Goal: Task Accomplishment & Management: Use online tool/utility

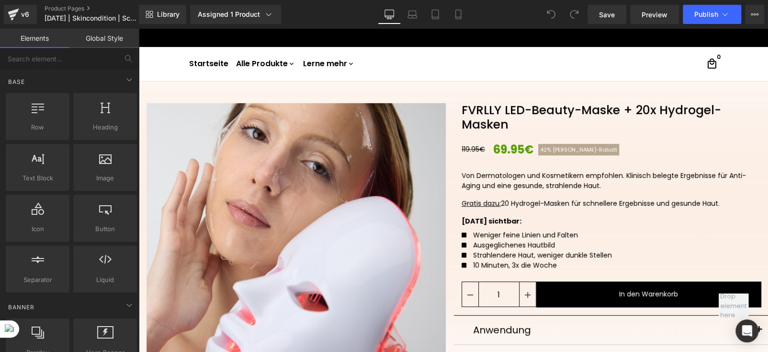
click at [505, 151] on div "119.95€ 69.95€ 42% Herbst-Rabatt (P) Price" at bounding box center [616, 149] width 308 height 17
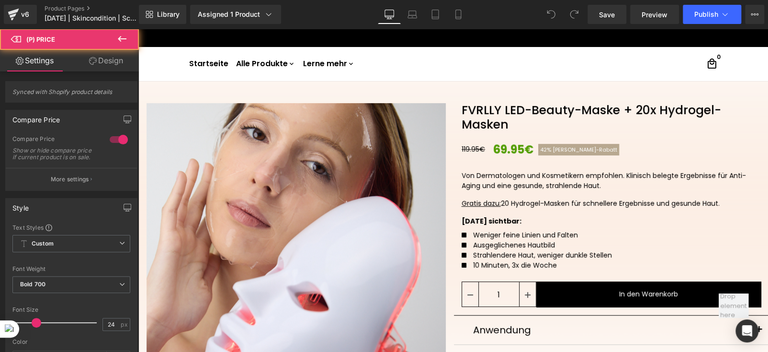
click at [488, 202] on u "Gratis dazu:" at bounding box center [481, 203] width 39 height 10
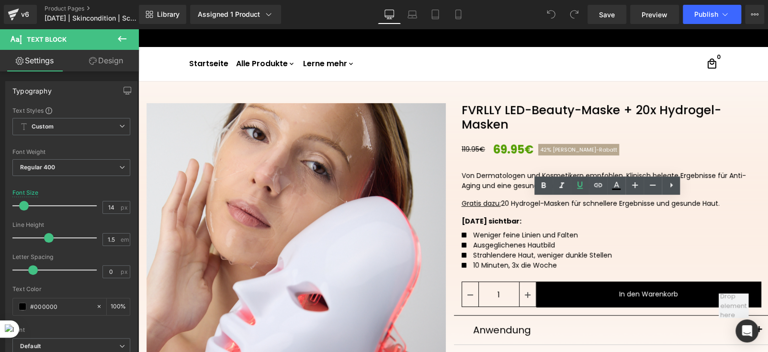
click at [542, 150] on span "42%" at bounding box center [545, 150] width 11 height 8
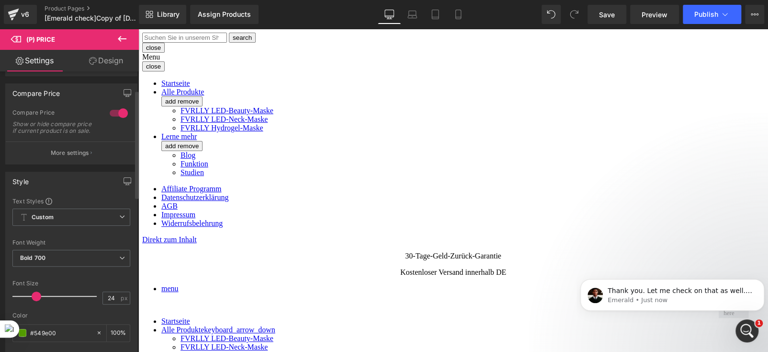
scroll to position [48, 0]
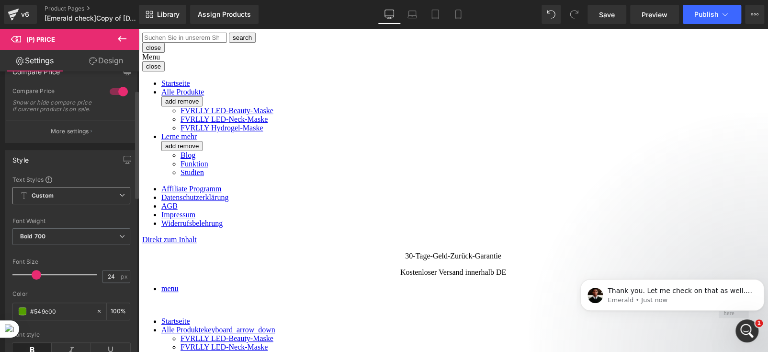
click at [74, 199] on span "Custom" at bounding box center [71, 195] width 118 height 17
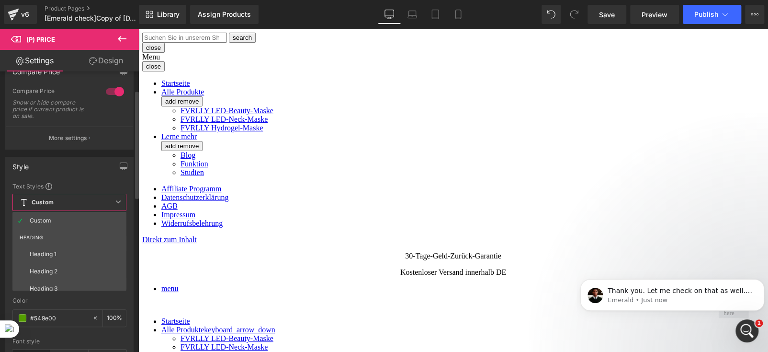
click at [74, 199] on span "Custom" at bounding box center [69, 202] width 114 height 17
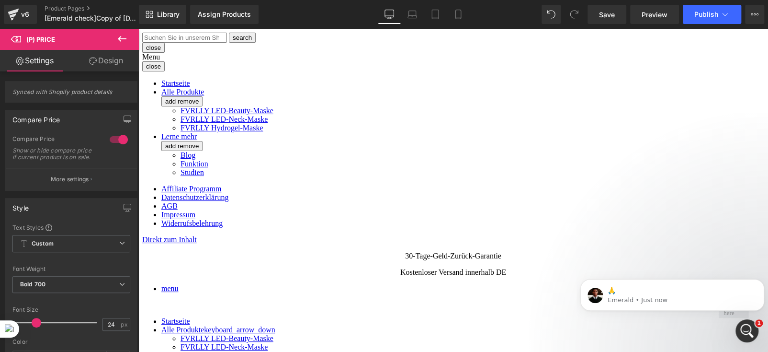
scroll to position [0, 0]
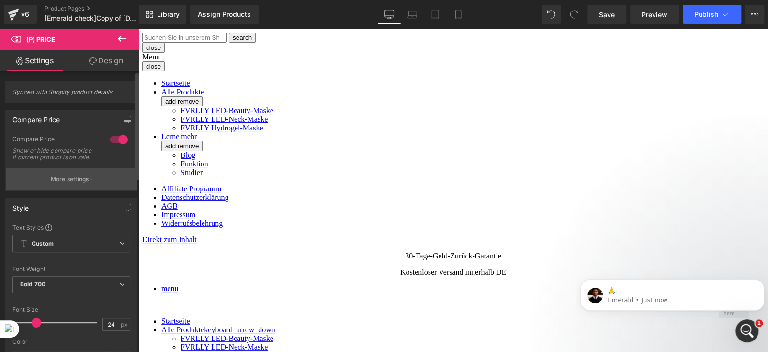
click at [65, 183] on p "More settings" at bounding box center [70, 179] width 38 height 9
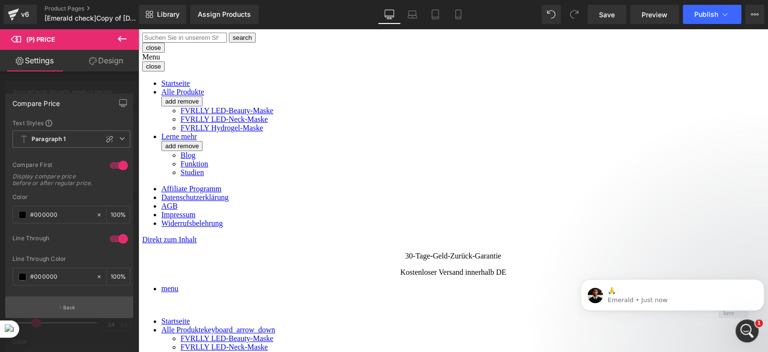
click at [64, 309] on p "Back" at bounding box center [69, 307] width 12 height 7
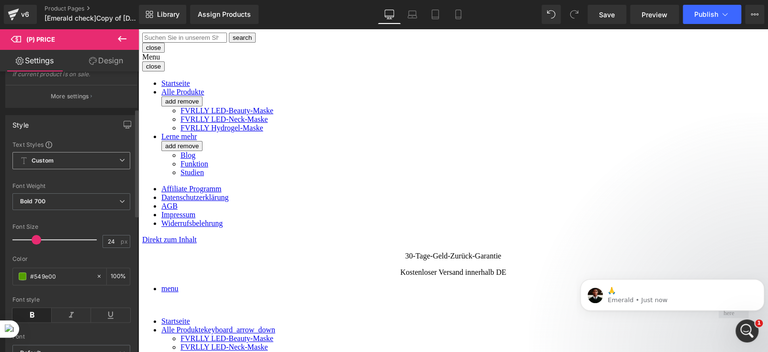
scroll to position [96, 0]
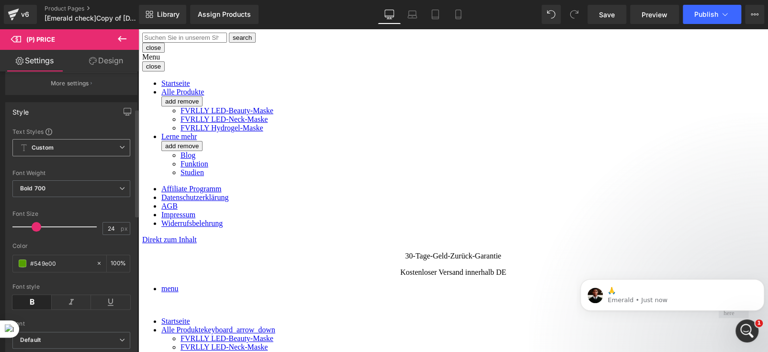
click at [102, 156] on span "Custom" at bounding box center [71, 147] width 118 height 17
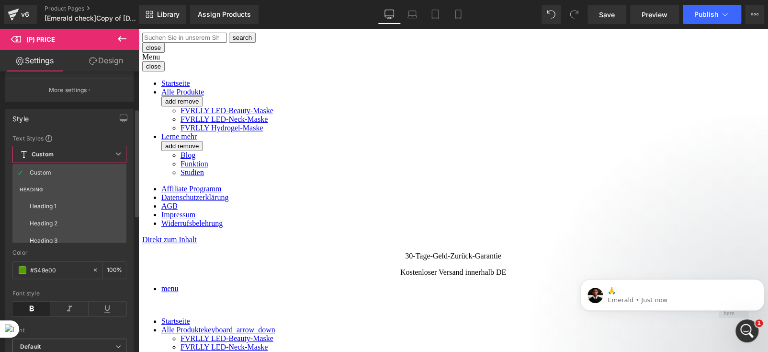
click at [102, 156] on span "Custom" at bounding box center [69, 154] width 114 height 17
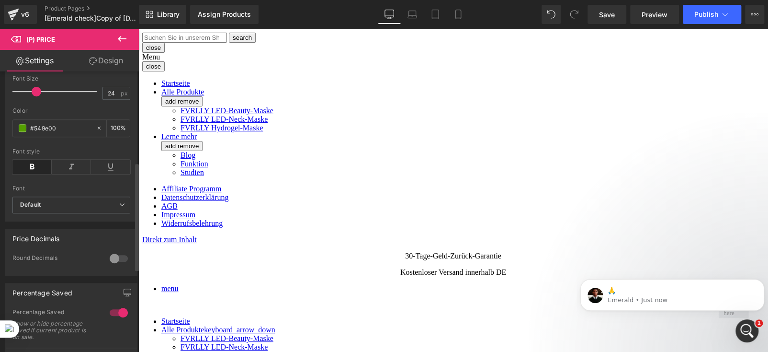
scroll to position [240, 0]
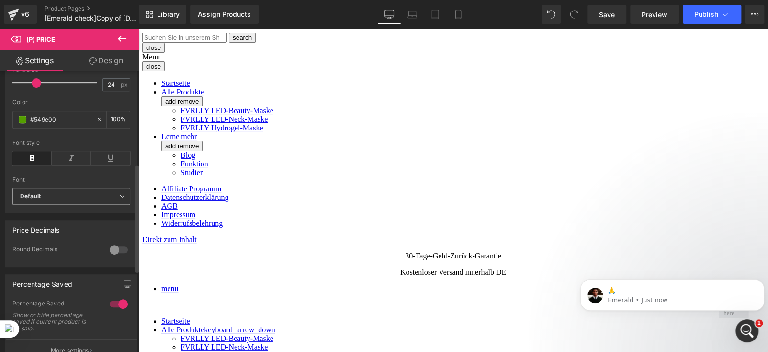
click at [58, 197] on b "Default" at bounding box center [69, 196] width 99 height 8
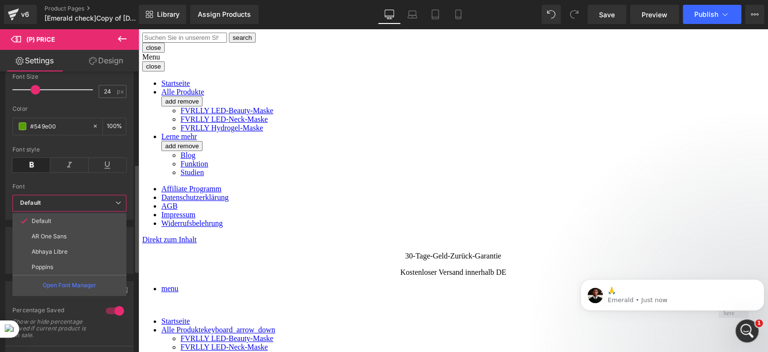
click at [58, 199] on b "Default" at bounding box center [67, 203] width 95 height 8
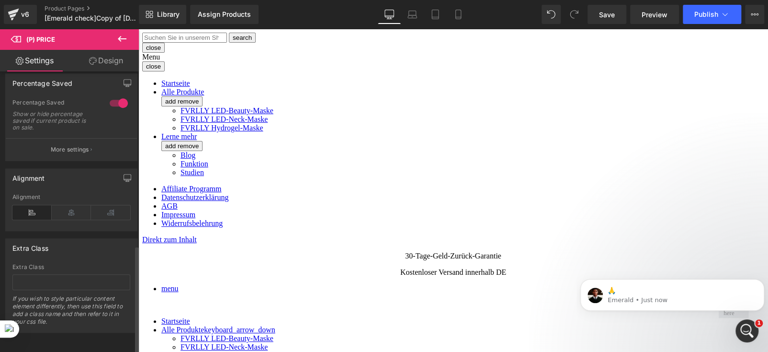
scroll to position [451, 0]
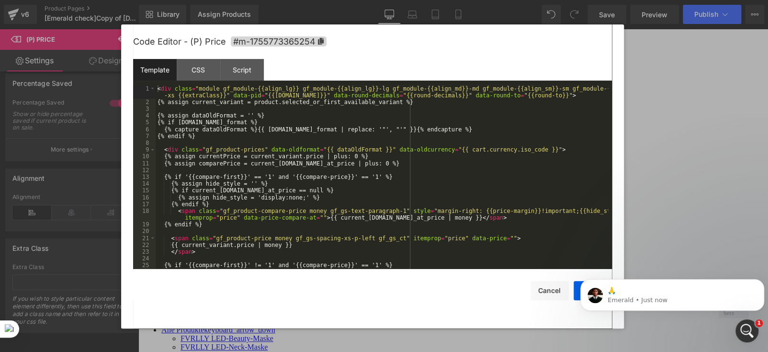
click at [479, 0] on div "(P) Price You are previewing how the will restyle your page. You can not edit E…" at bounding box center [384, 0] width 768 height 0
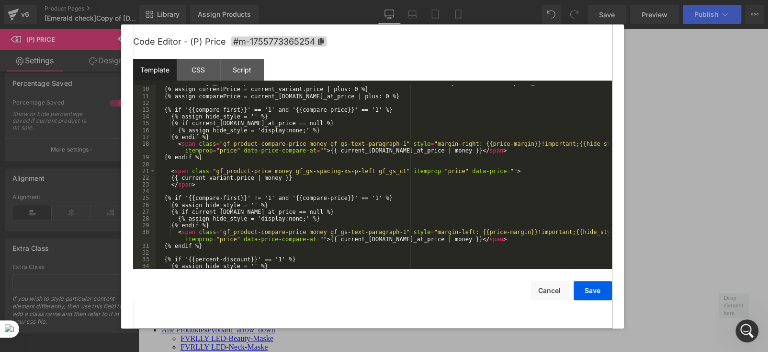
scroll to position [0, 0]
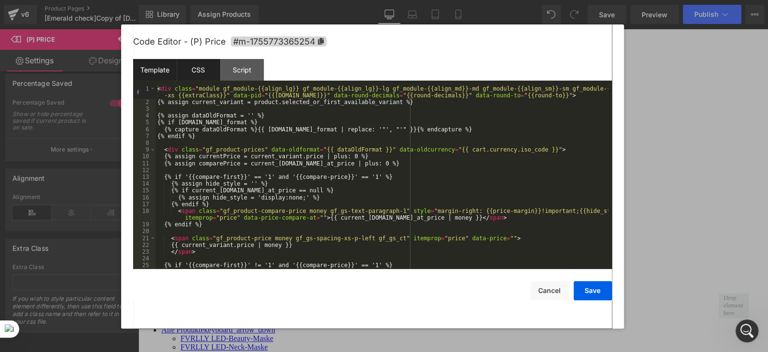
click at [202, 73] on div "CSS" at bounding box center [199, 70] width 44 height 22
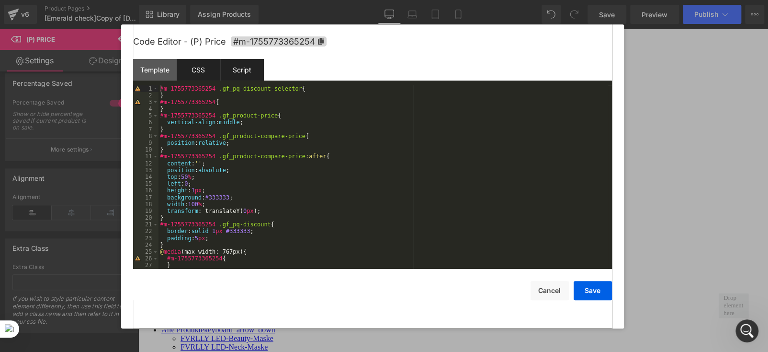
click at [236, 78] on div "Script" at bounding box center [242, 70] width 44 height 22
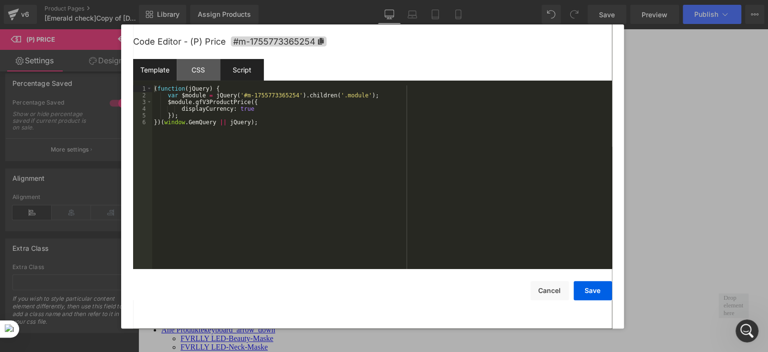
click at [152, 75] on div "Template" at bounding box center [155, 70] width 44 height 22
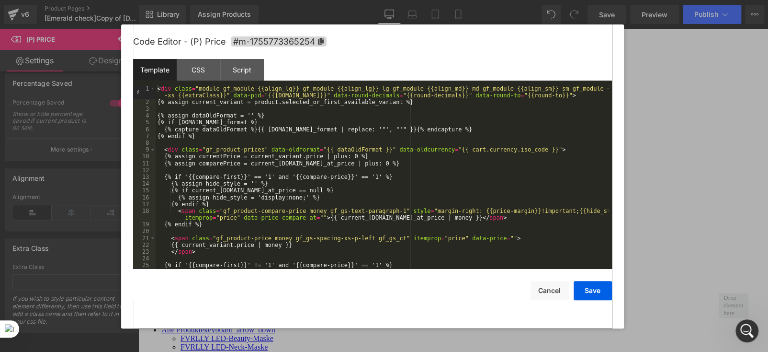
click at [633, 43] on div at bounding box center [384, 176] width 768 height 352
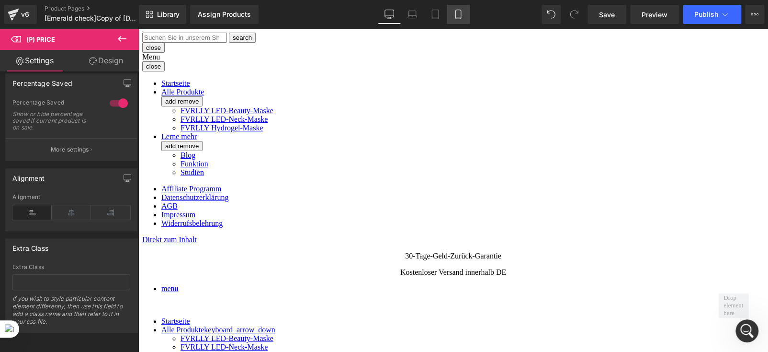
click at [456, 16] on icon at bounding box center [458, 14] width 5 height 9
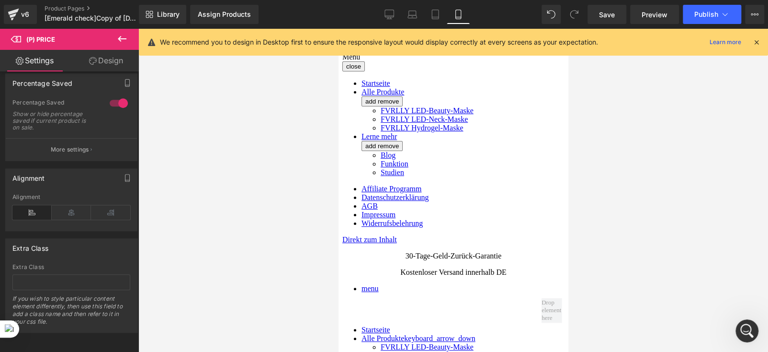
type input "20"
type input "#000000"
type input "100"
click at [454, 14] on icon at bounding box center [459, 15] width 10 height 10
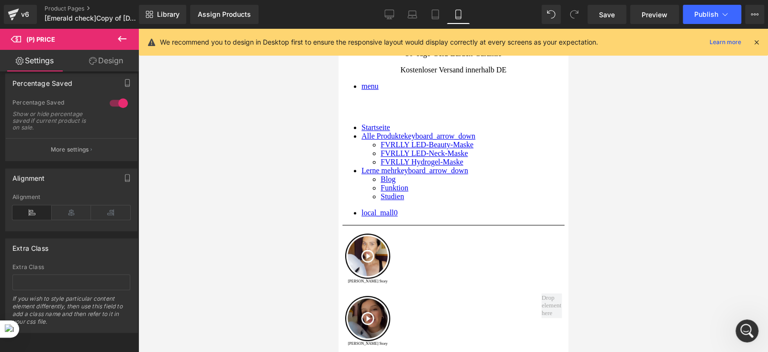
scroll to position [199, 0]
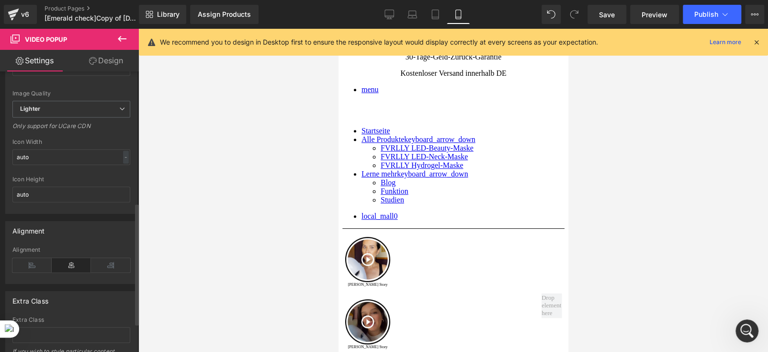
scroll to position [367, 0]
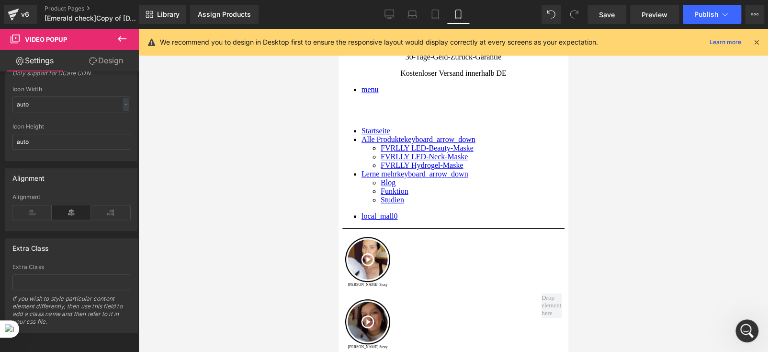
click at [111, 62] on link "Design" at bounding box center [105, 61] width 69 height 22
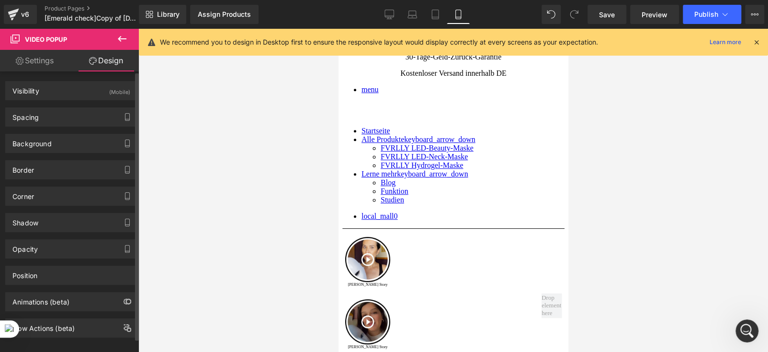
type input "0"
type input "S"
type input "0"
type input "S"
type input "0"
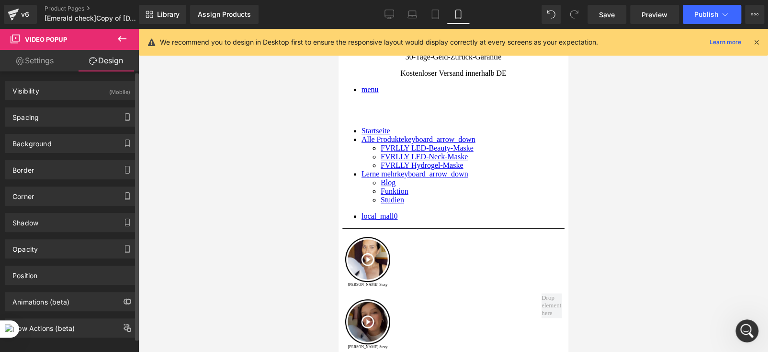
type input "0"
click at [57, 120] on div "Spacing" at bounding box center [71, 117] width 131 height 18
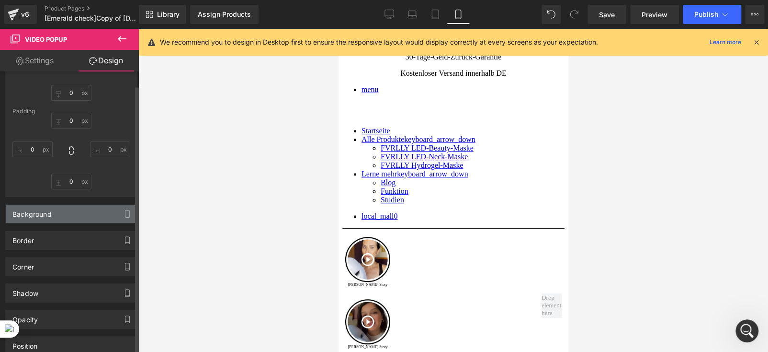
scroll to position [143, 0]
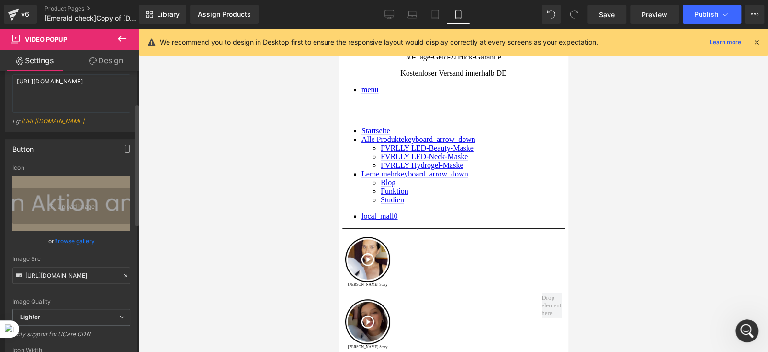
scroll to position [0, 0]
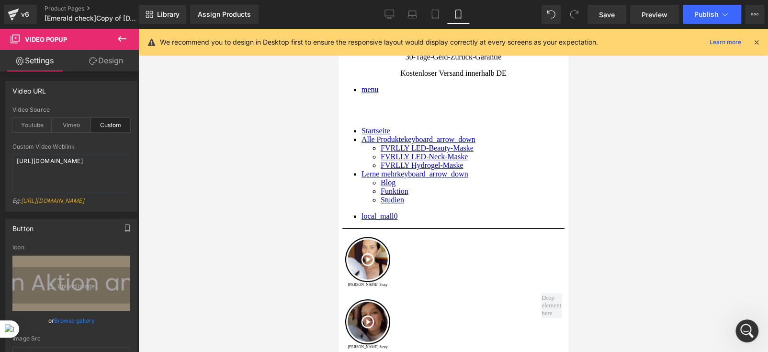
click at [106, 58] on link "Design" at bounding box center [105, 61] width 69 height 22
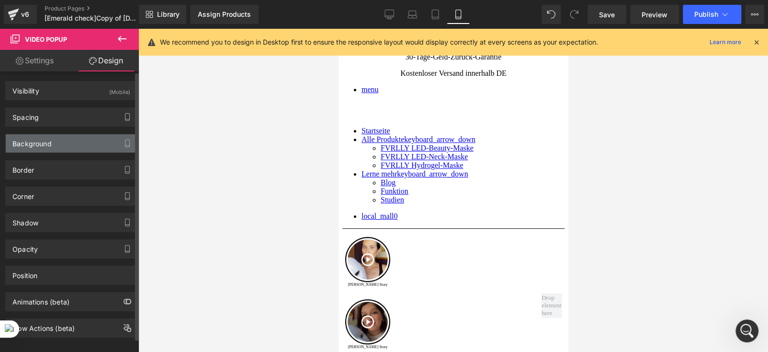
type input "0"
type input "S"
type input "0"
type input "S"
type input "0"
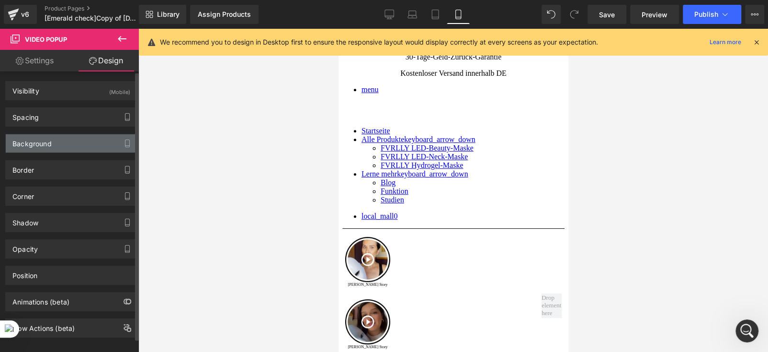
type input "0"
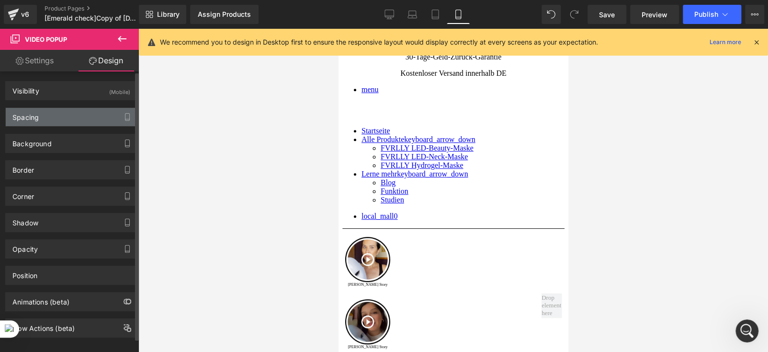
click at [54, 115] on div "Spacing" at bounding box center [71, 117] width 131 height 18
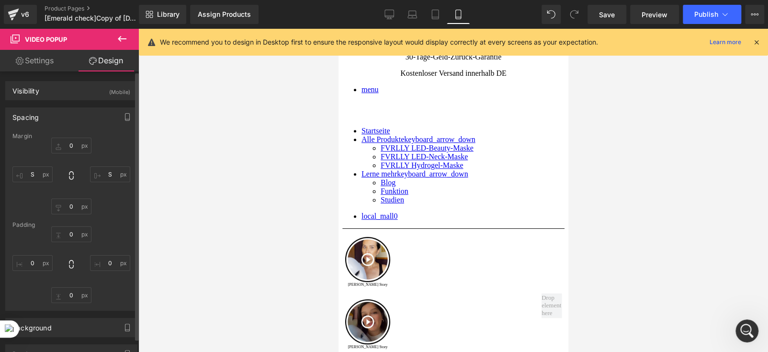
click at [54, 115] on div "Spacing" at bounding box center [71, 117] width 131 height 18
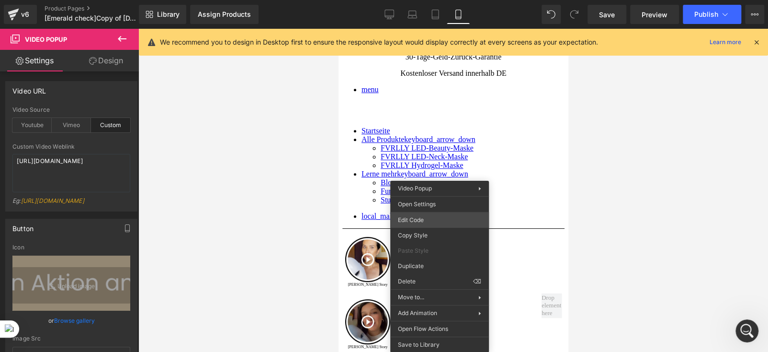
click at [408, 0] on div "Video Popup You are previewing how the will restyle your page. You can not edit…" at bounding box center [384, 0] width 768 height 0
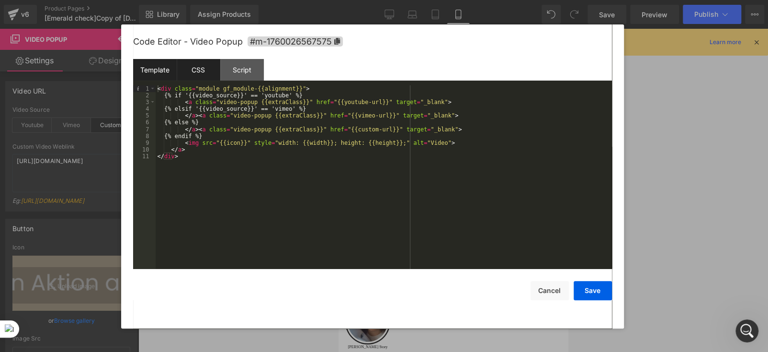
click at [194, 78] on div "CSS" at bounding box center [199, 70] width 44 height 22
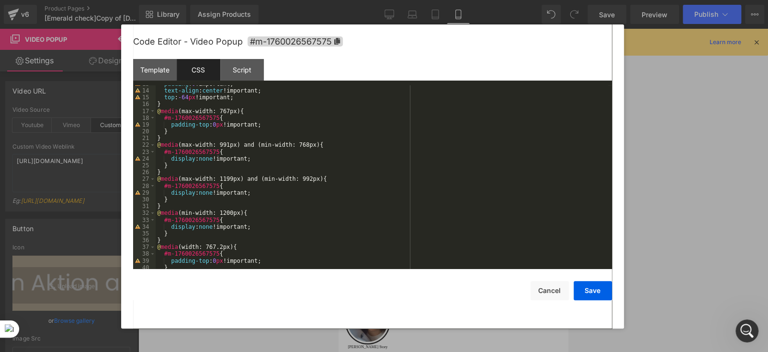
scroll to position [102, 0]
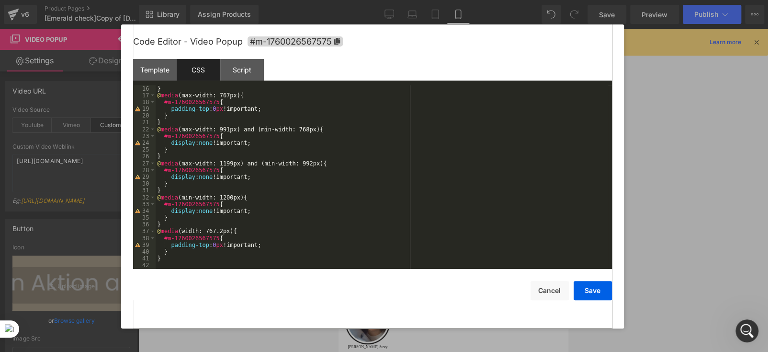
click at [646, 53] on div at bounding box center [384, 176] width 768 height 352
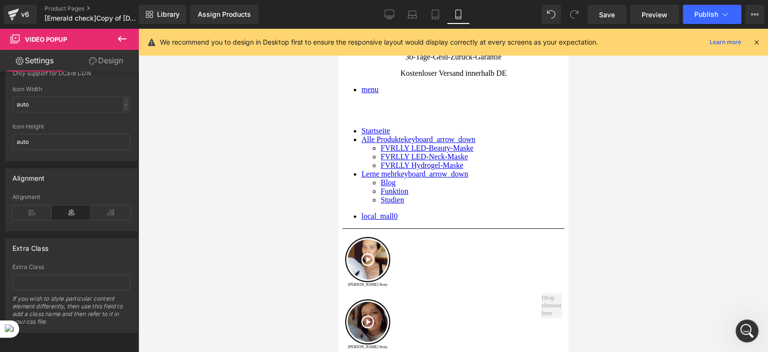
scroll to position [367, 0]
click at [109, 65] on link "Design" at bounding box center [105, 61] width 69 height 22
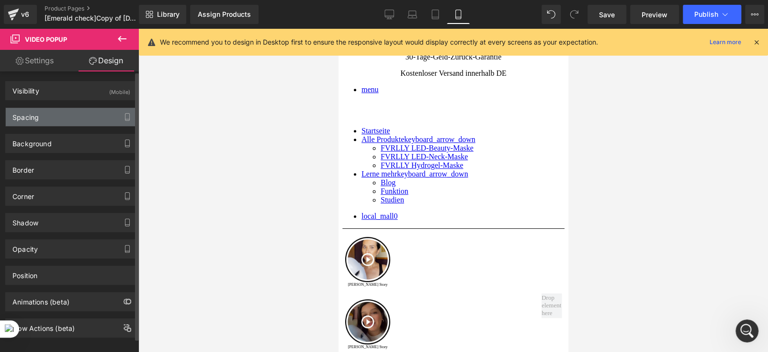
click at [65, 117] on div "Spacing" at bounding box center [71, 117] width 131 height 18
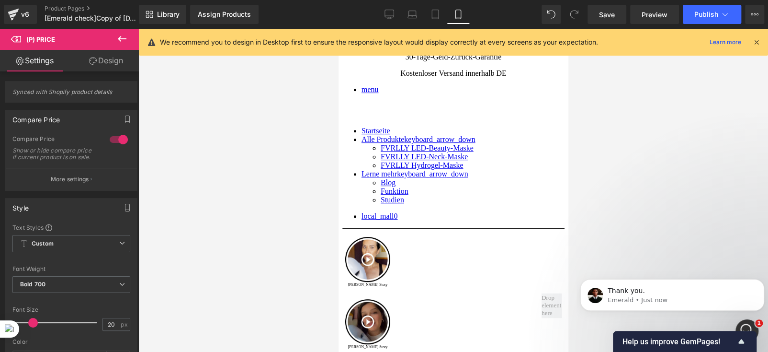
scroll to position [0, 0]
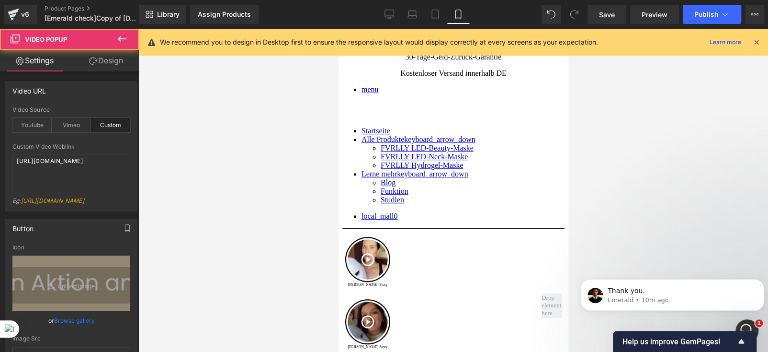
type input "https://ucarecdn.com/972e1d19-5577-438f-9a91-1939b48932b4/-/format/auto/-/previ…"
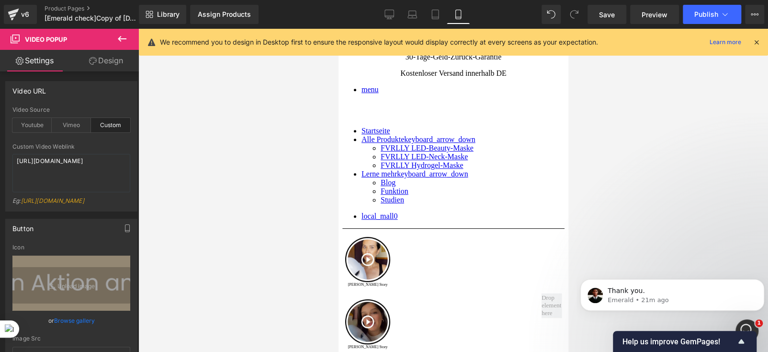
click at [113, 59] on link "Design" at bounding box center [105, 61] width 69 height 22
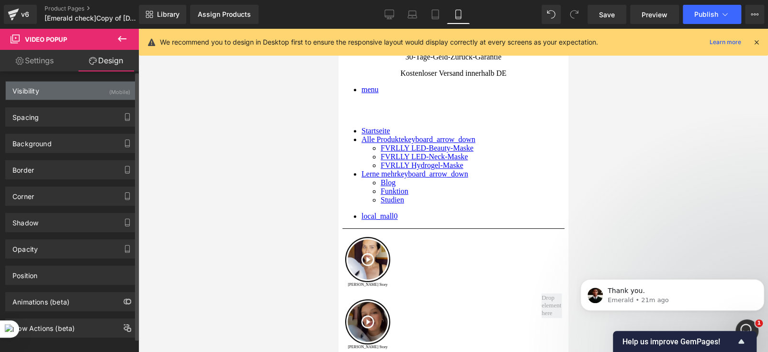
click at [68, 95] on div "Visibility (Mobile)" at bounding box center [71, 90] width 131 height 18
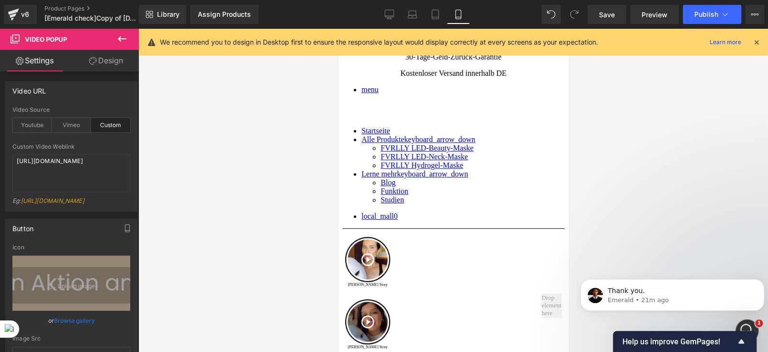
click at [94, 62] on icon at bounding box center [93, 61] width 8 height 8
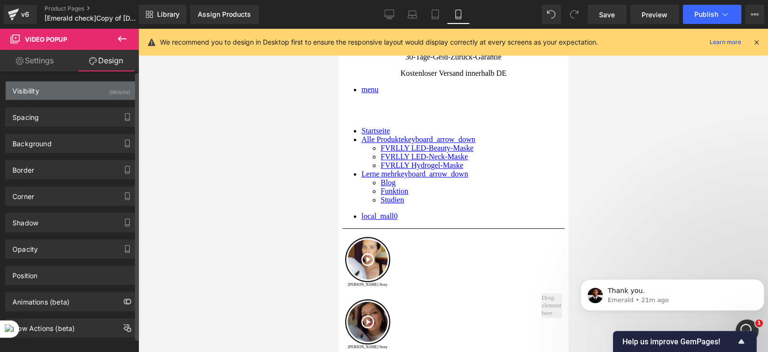
type input "0"
type input "S"
type input "0"
type input "S"
type input "0"
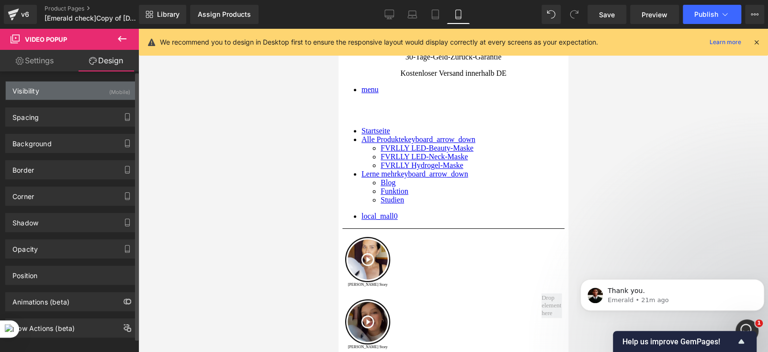
type input "0"
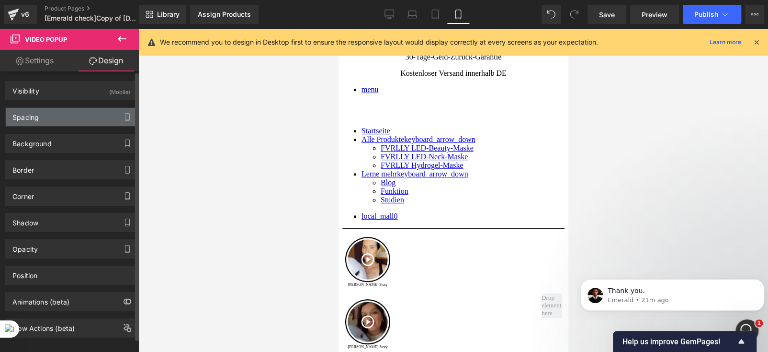
click at [69, 110] on div "Spacing" at bounding box center [71, 117] width 131 height 18
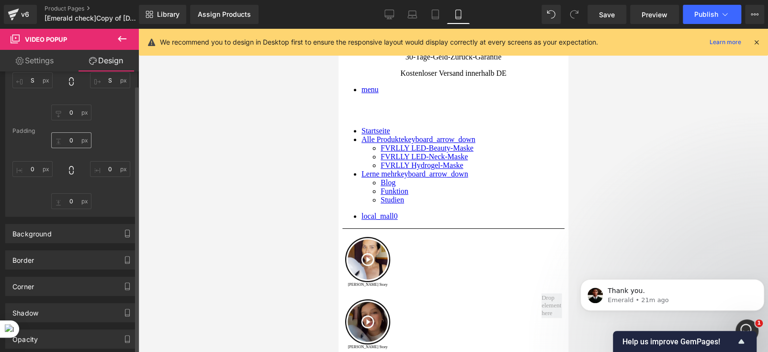
scroll to position [96, 0]
drag, startPoint x: 442, startPoint y: 172, endPoint x: 417, endPoint y: 173, distance: 25.4
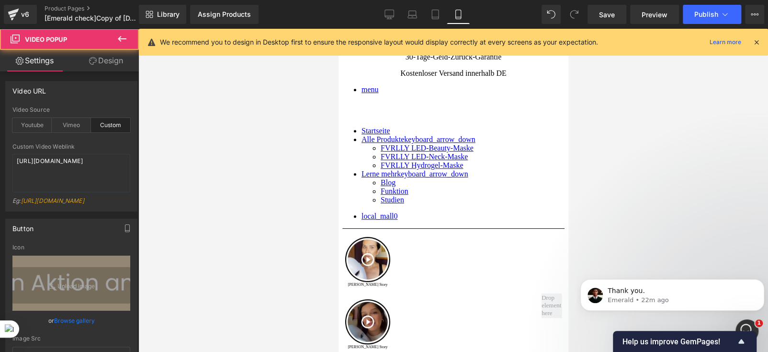
type input "https://ucarecdn.com/972e1d19-5577-438f-9a91-1939b48932b4/-/format/auto/-/previ…"
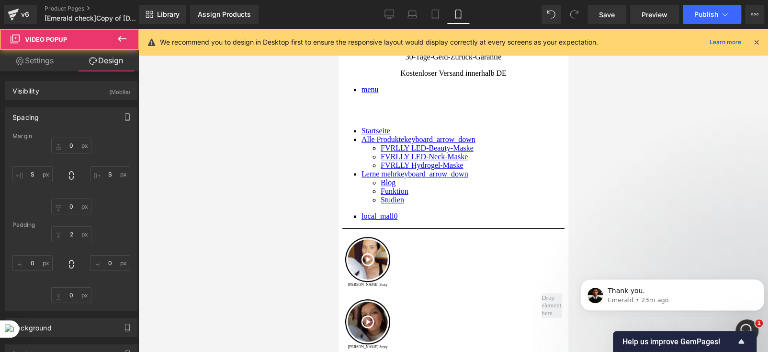
scroll to position [143, 0]
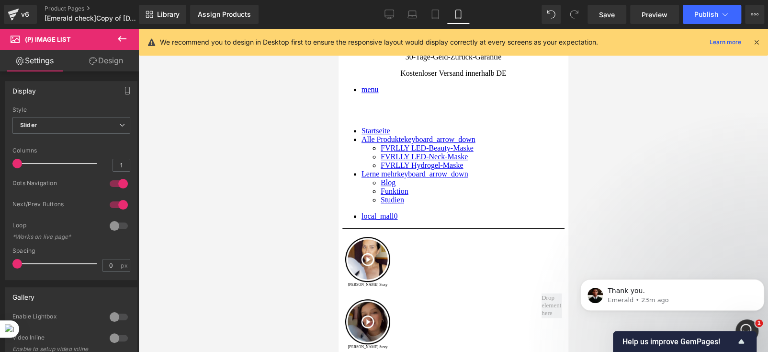
click at [94, 60] on icon at bounding box center [93, 61] width 8 height 8
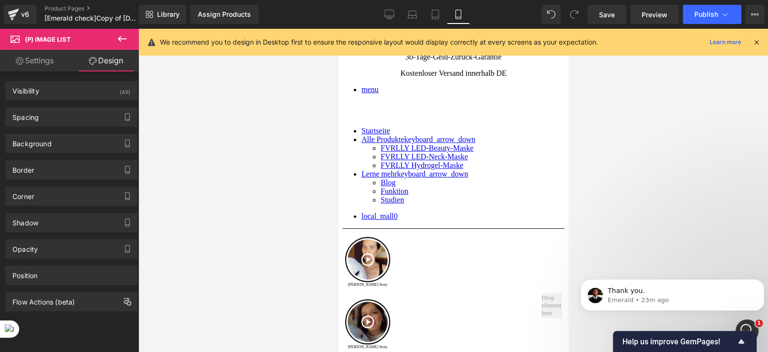
type input "0"
type input "S"
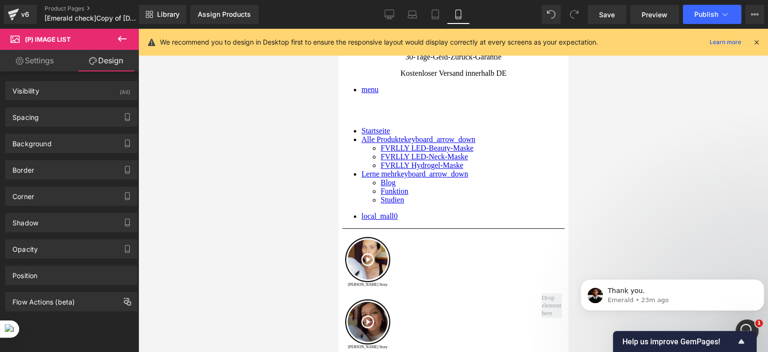
type input "S"
type input "0"
type input "S"
click at [47, 118] on div "Spacing" at bounding box center [71, 117] width 131 height 18
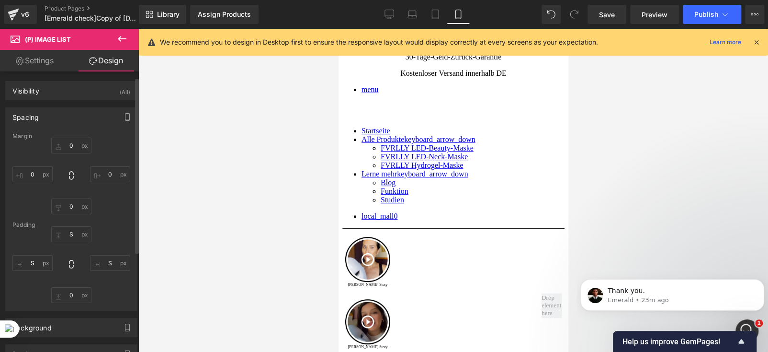
scroll to position [0, 0]
click at [56, 94] on div "Visibility (All)" at bounding box center [71, 90] width 131 height 18
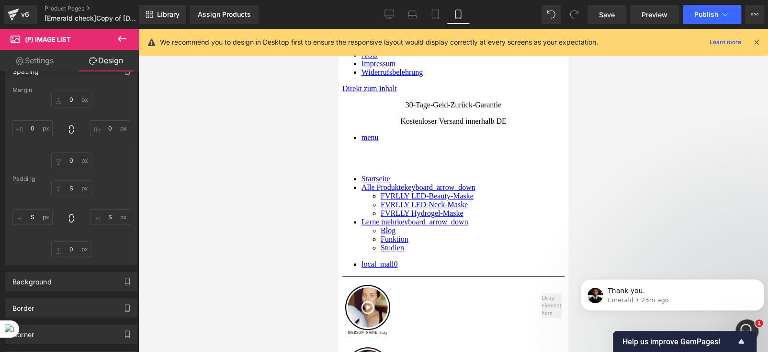
scroll to position [103, 0]
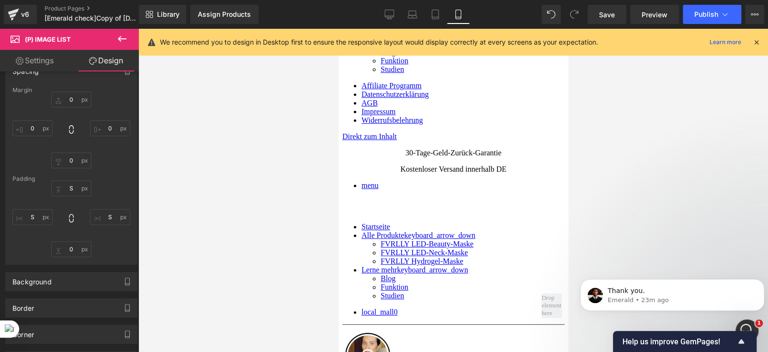
drag, startPoint x: 590, startPoint y: 208, endPoint x: 449, endPoint y: 155, distance: 150.1
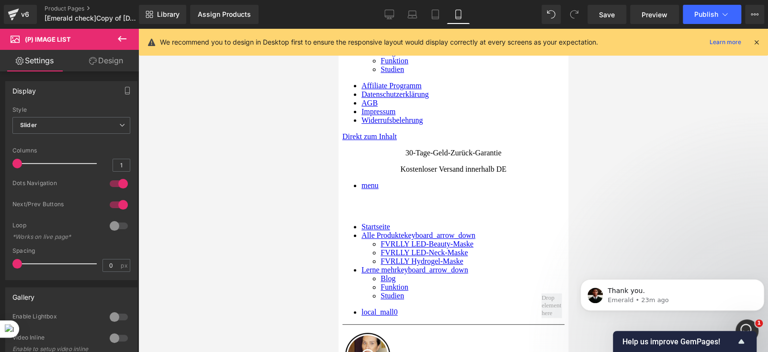
click at [106, 60] on link "Design" at bounding box center [105, 61] width 69 height 22
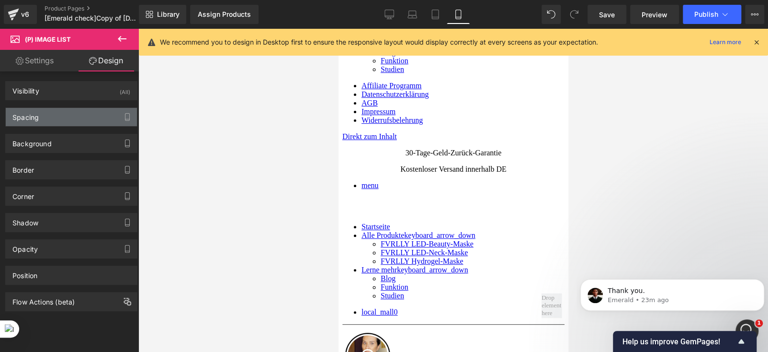
click at [75, 118] on div "Spacing" at bounding box center [71, 117] width 131 height 18
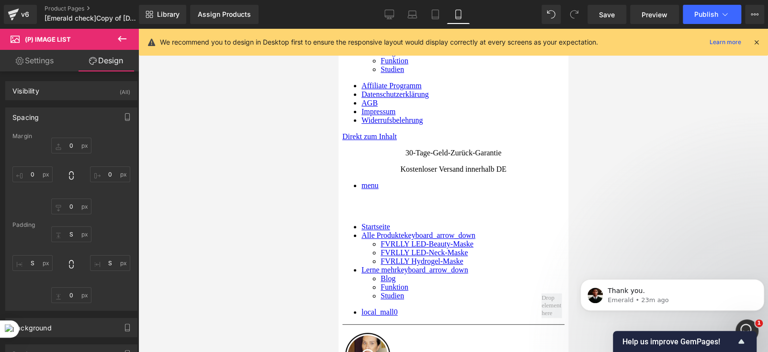
type input "0"
type input "S"
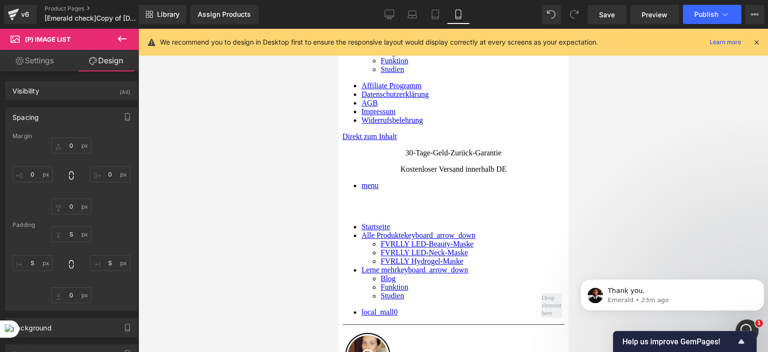
type input "S"
type input "0"
type input "S"
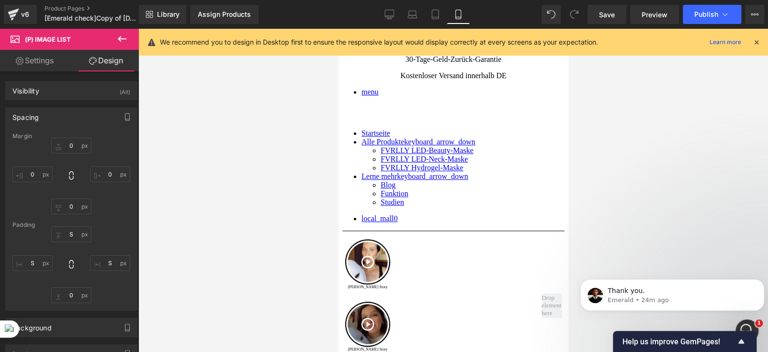
scroll to position [143, 0]
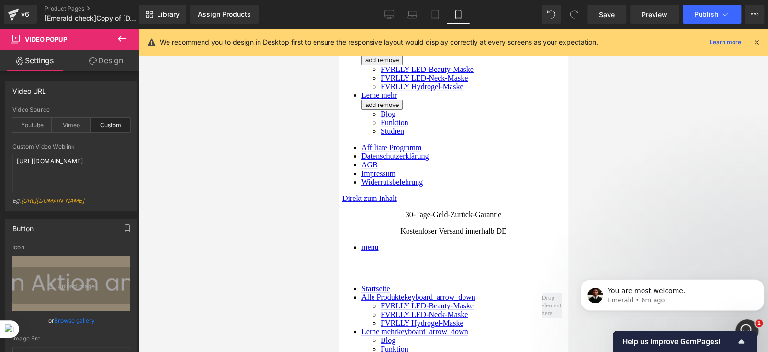
scroll to position [185, 0]
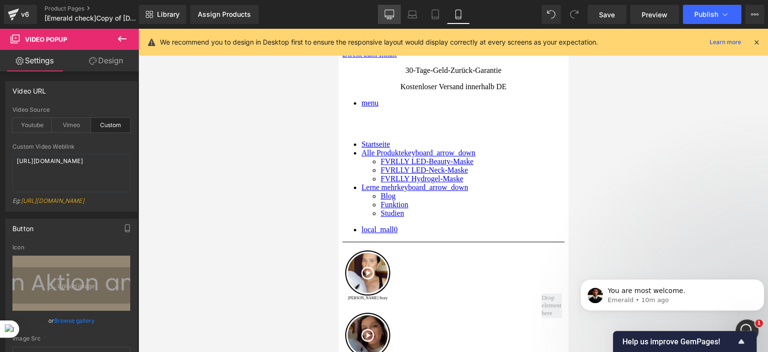
click at [390, 14] on icon at bounding box center [390, 15] width 10 height 10
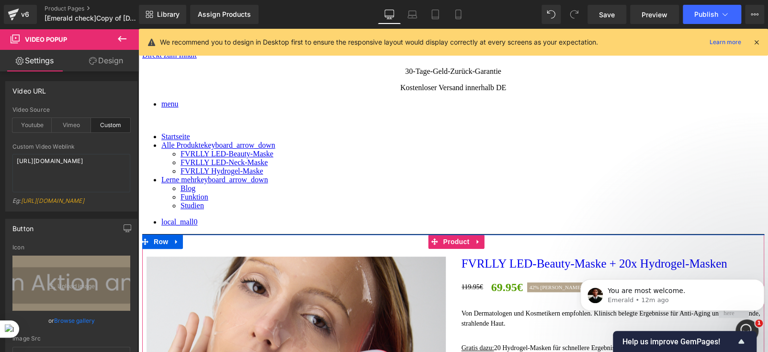
scroll to position [191, 0]
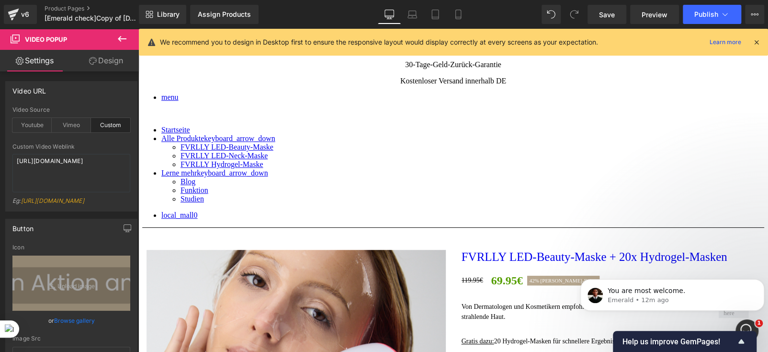
click at [121, 41] on icon at bounding box center [121, 38] width 11 height 11
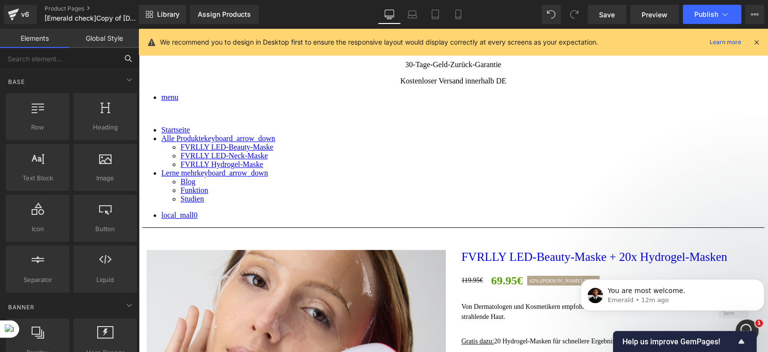
click at [47, 61] on input "text" at bounding box center [59, 58] width 118 height 21
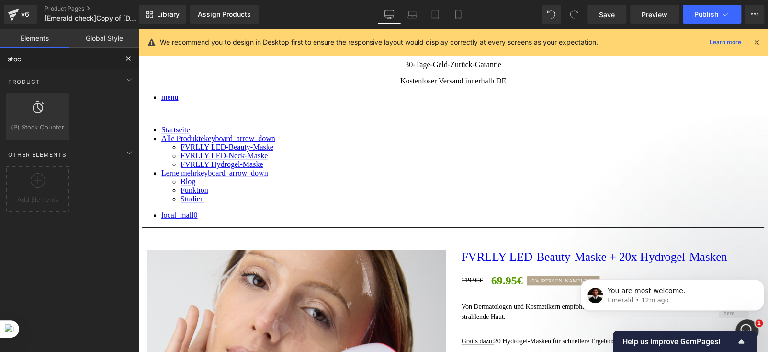
type input "stock"
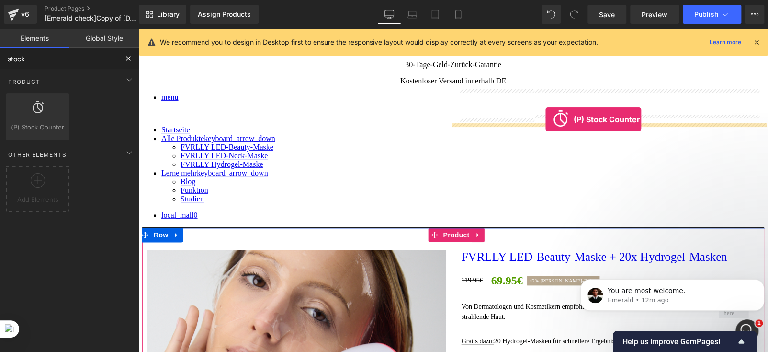
drag, startPoint x: 173, startPoint y: 143, endPoint x: 546, endPoint y: 119, distance: 373.5
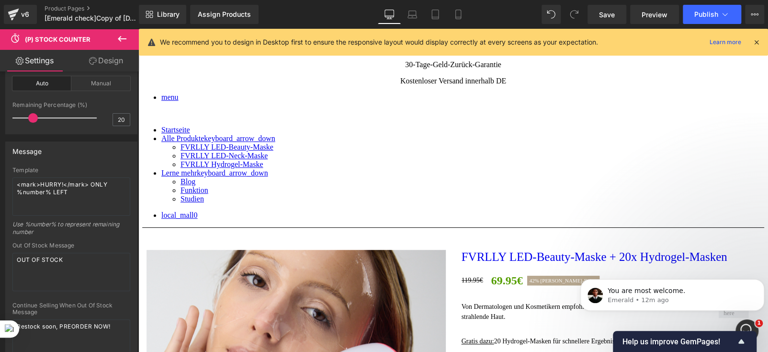
scroll to position [0, 0]
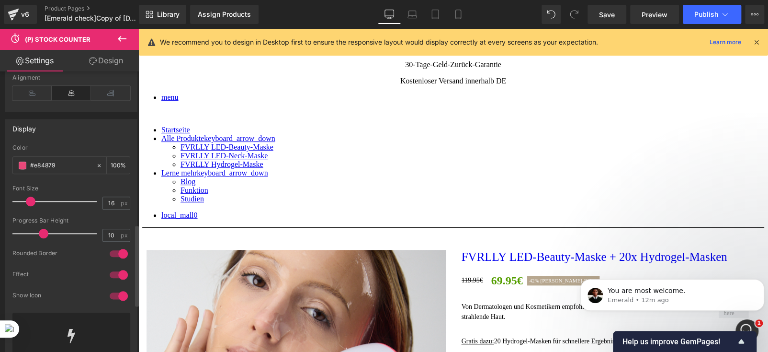
scroll to position [527, 0]
click at [24, 170] on span at bounding box center [23, 166] width 8 height 8
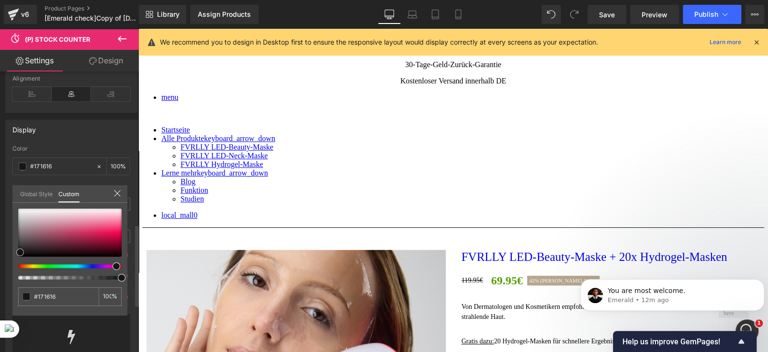
type input "#171616"
click at [20, 252] on div at bounding box center [69, 232] width 103 height 48
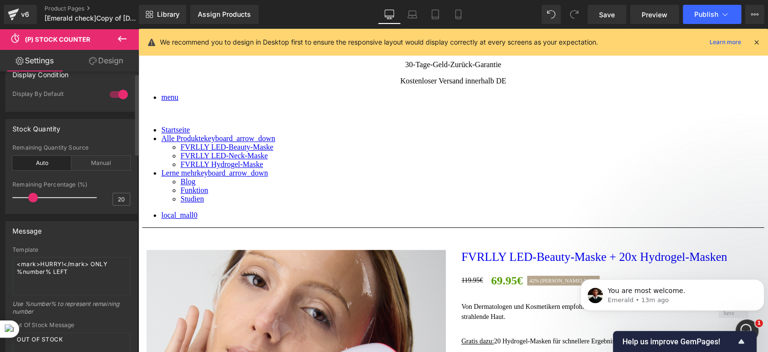
scroll to position [0, 0]
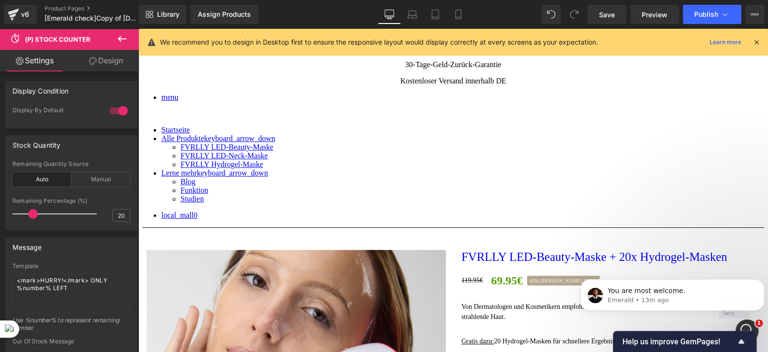
click at [117, 43] on icon at bounding box center [121, 38] width 11 height 11
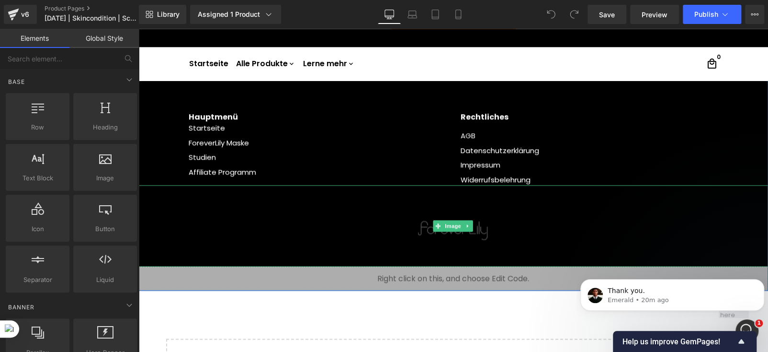
scroll to position [738, 0]
